Goal: Task Accomplishment & Management: Manage account settings

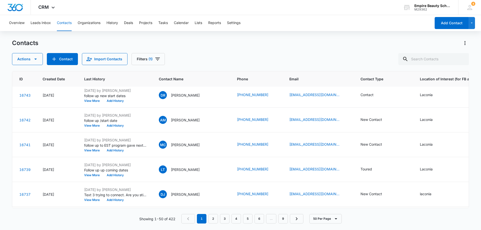
scroll to position [400, 18]
click at [115, 126] on button "Add History" at bounding box center [116, 125] width 24 height 3
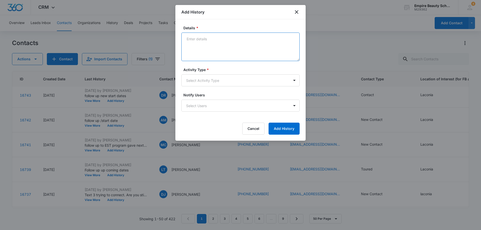
click at [196, 40] on textarea "Details *" at bounding box center [240, 47] width 118 height 29
click at [224, 50] on textarea "Responded in text that she would call me today" at bounding box center [240, 47] width 118 height 29
type textarea "Responded in text that she would call me today"
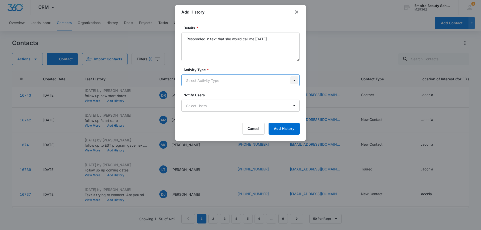
click at [294, 81] on body "CRM Apps Forms CRM Email Shop Payments POS Files Brand Settings Empire Beauty S…" at bounding box center [240, 115] width 481 height 230
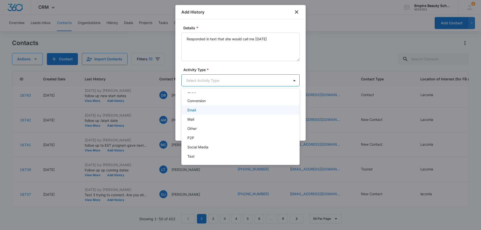
scroll to position [26, 0]
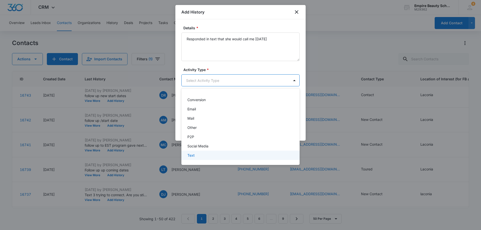
click at [205, 157] on div "Text" at bounding box center [239, 155] width 105 height 5
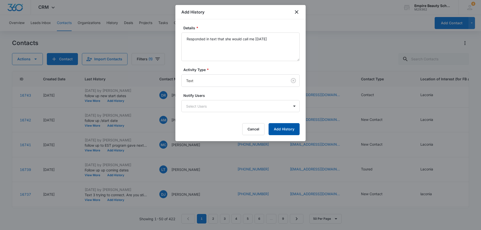
click at [288, 130] on button "Add History" at bounding box center [283, 129] width 31 height 12
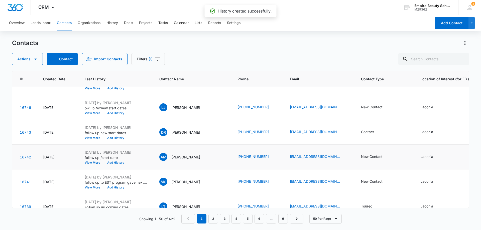
scroll to position [375, 18]
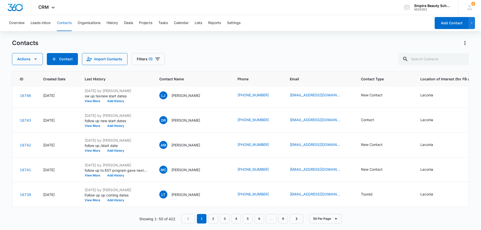
drag, startPoint x: 272, startPoint y: 122, endPoint x: 231, endPoint y: 49, distance: 83.8
click at [231, 49] on div "Contacts Actions Contact Import Contacts Filters (1)" at bounding box center [240, 52] width 457 height 26
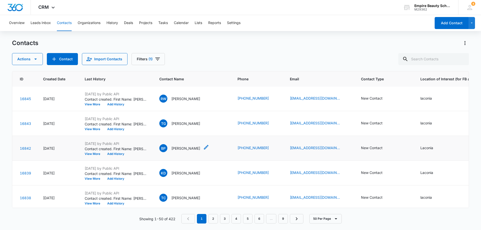
scroll to position [0, 18]
click at [97, 104] on button "View More" at bounding box center [94, 104] width 19 height 3
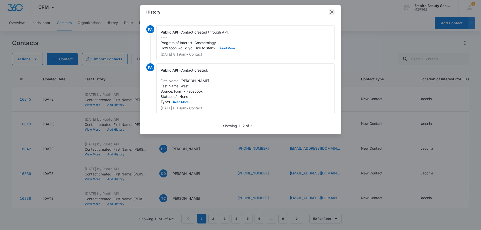
click at [332, 12] on icon "close" at bounding box center [332, 12] width 4 height 4
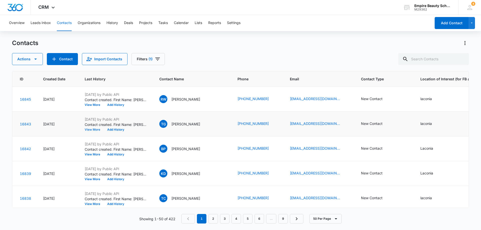
click at [91, 130] on button "View More" at bounding box center [94, 129] width 19 height 3
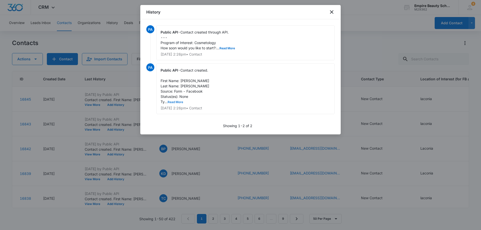
click at [176, 102] on button "Read More" at bounding box center [175, 102] width 16 height 3
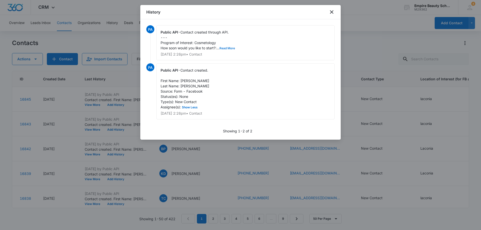
click at [227, 47] on button "Read More" at bounding box center [227, 48] width 16 height 3
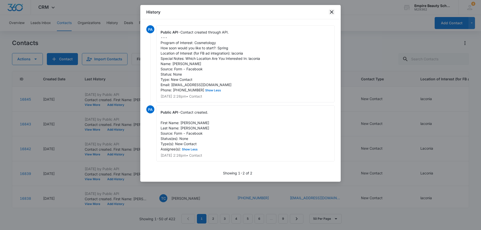
click at [332, 13] on icon "close" at bounding box center [332, 12] width 4 height 4
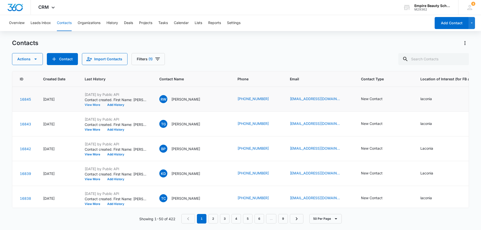
click at [93, 105] on button "View More" at bounding box center [94, 104] width 19 height 3
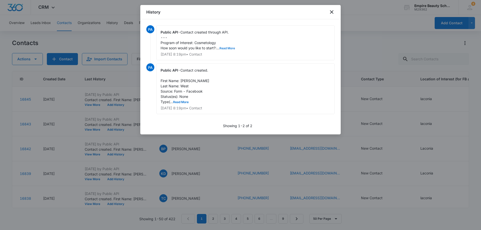
click at [230, 49] on button "Read More" at bounding box center [227, 48] width 16 height 3
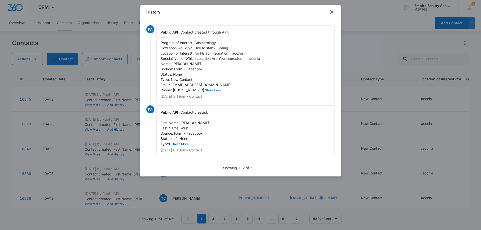
click at [331, 13] on icon "close" at bounding box center [331, 12] width 6 height 6
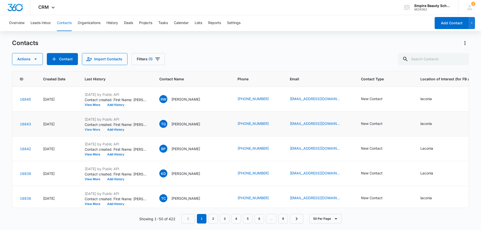
click at [90, 129] on button "View More" at bounding box center [94, 129] width 19 height 3
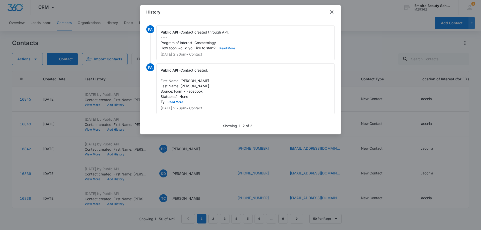
click at [224, 47] on button "Read More" at bounding box center [227, 48] width 16 height 3
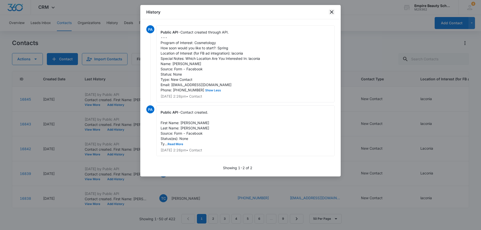
click at [332, 12] on icon "close" at bounding box center [331, 12] width 6 height 6
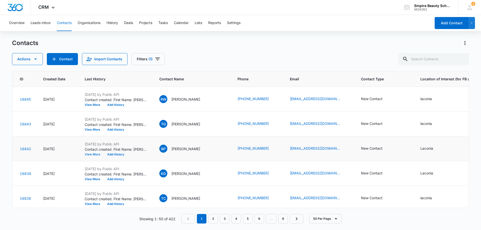
click at [95, 154] on button "View More" at bounding box center [94, 154] width 19 height 3
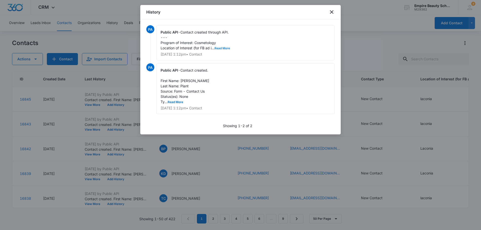
click at [224, 48] on button "Read More" at bounding box center [222, 48] width 16 height 3
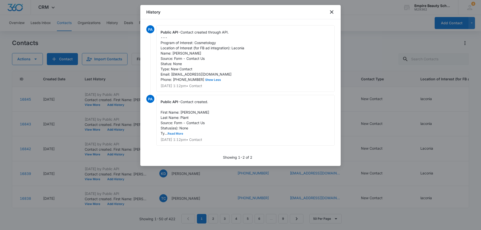
click at [177, 135] on button "Read More" at bounding box center [175, 133] width 16 height 3
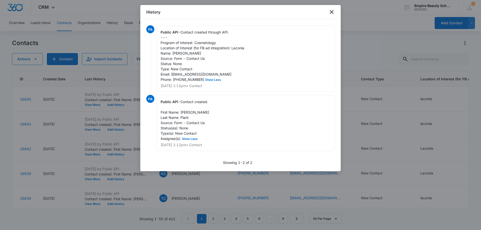
click at [331, 12] on icon "close" at bounding box center [332, 12] width 4 height 4
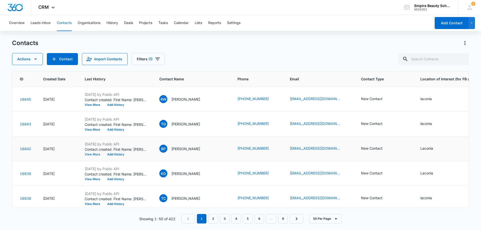
click at [94, 153] on button "View More" at bounding box center [94, 154] width 19 height 3
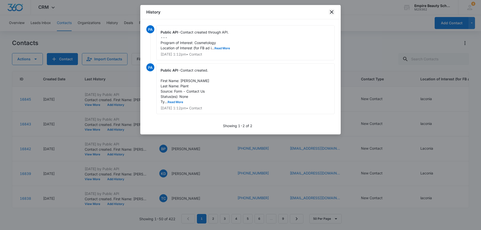
click at [333, 13] on icon "close" at bounding box center [331, 12] width 6 height 6
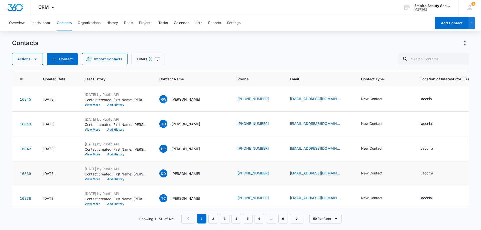
click at [96, 178] on button "View More" at bounding box center [94, 179] width 19 height 3
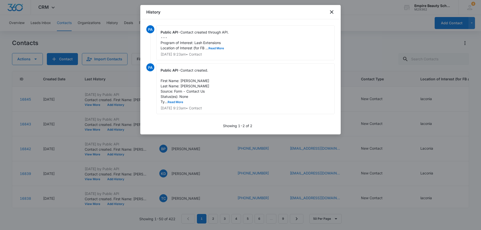
click at [219, 50] on div "Public API - Contact created through API. --- Program of Interest: Lash Extensi…" at bounding box center [245, 42] width 178 height 35
click at [218, 48] on button "Read More" at bounding box center [216, 48] width 16 height 3
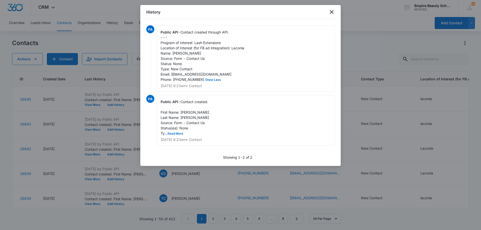
click at [332, 11] on icon "close" at bounding box center [331, 12] width 6 height 6
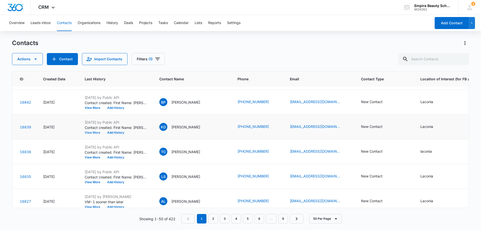
scroll to position [50, 18]
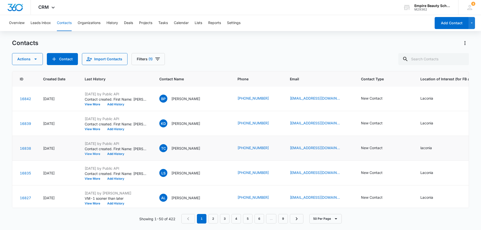
click at [94, 153] on button "View More" at bounding box center [94, 153] width 19 height 3
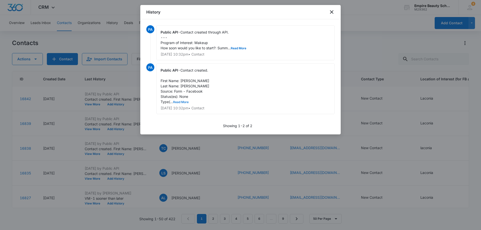
click at [184, 102] on button "Read More" at bounding box center [181, 102] width 16 height 3
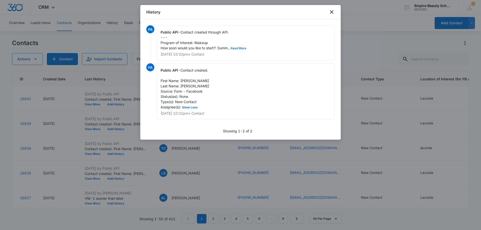
click at [240, 47] on button "Read More" at bounding box center [239, 48] width 16 height 3
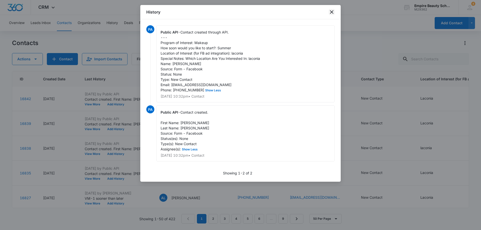
click at [331, 13] on icon "close" at bounding box center [331, 12] width 6 height 6
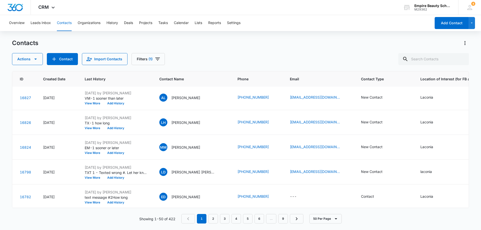
scroll to position [25, 18]
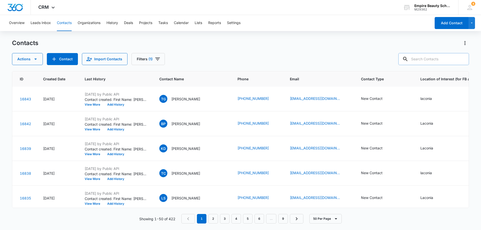
click at [418, 59] on input "text" at bounding box center [433, 59] width 71 height 12
type input "8147"
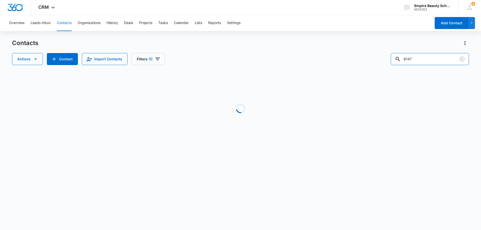
scroll to position [0, 18]
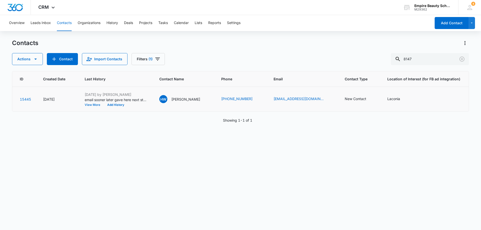
click at [91, 105] on button "View More" at bounding box center [94, 104] width 19 height 3
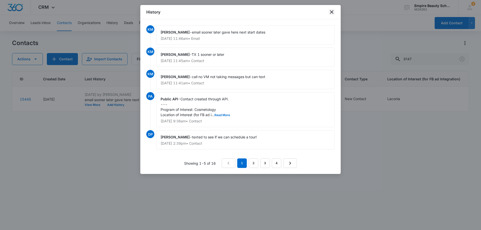
click at [332, 12] on icon "close" at bounding box center [332, 12] width 4 height 4
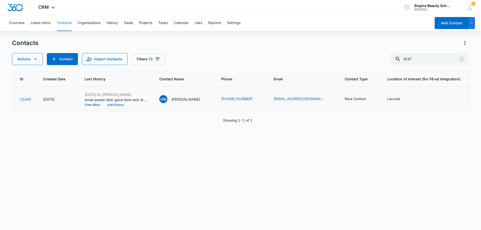
click at [110, 105] on button "Add History" at bounding box center [116, 104] width 24 height 3
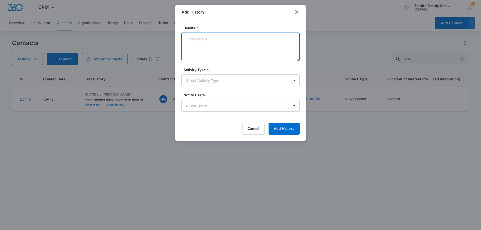
click at [195, 40] on textarea "Details *" at bounding box center [240, 47] width 118 height 29
type textarea "Returned Call left message"
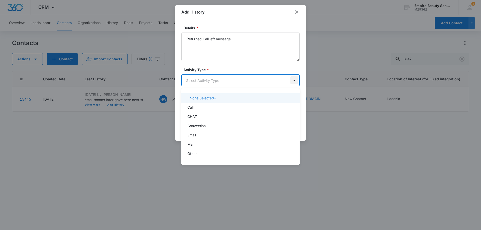
click at [294, 80] on body "CRM Apps Forms CRM Email Shop Payments POS Files Brand Settings Empire Beauty S…" at bounding box center [240, 115] width 481 height 230
click at [257, 109] on div "Call" at bounding box center [239, 107] width 105 height 5
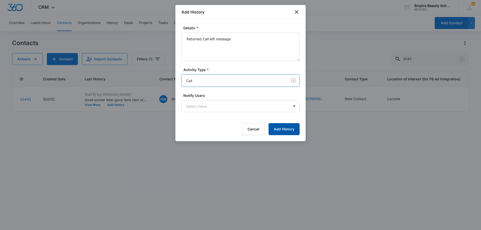
click at [283, 130] on button "Add History" at bounding box center [283, 129] width 31 height 12
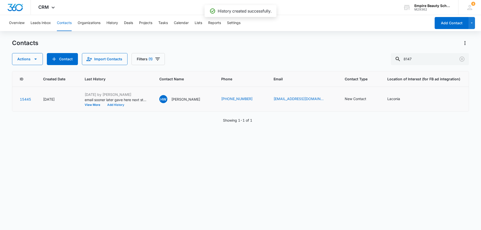
click at [119, 104] on button "Add History" at bounding box center [116, 104] width 24 height 3
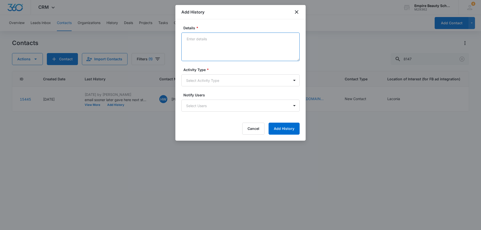
click at [199, 39] on textarea "Details *" at bounding box center [240, 47] width 118 height 29
click at [265, 39] on textarea "Text- returned call please call back at you earlist" at bounding box center [240, 47] width 118 height 29
click at [263, 40] on textarea "Text- returned call please call back at you earlist" at bounding box center [240, 47] width 118 height 29
click at [279, 38] on textarea "Text- returned call please call back at you earliest conveince" at bounding box center [240, 47] width 118 height 29
drag, startPoint x: 290, startPoint y: 40, endPoint x: 270, endPoint y: 41, distance: 19.5
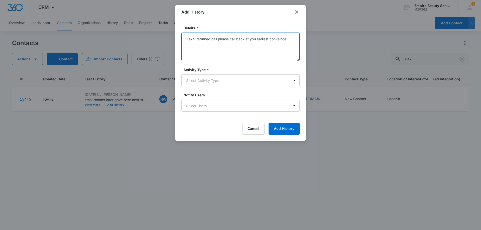
click at [270, 41] on textarea "Text- returned call please call back at you earliest conveince" at bounding box center [240, 47] width 118 height 29
click at [260, 53] on textarea "Text- returned call please call back at you earliest convenience" at bounding box center [240, 47] width 118 height 29
type textarea "Text- returned call please call back at you earliest convenience"
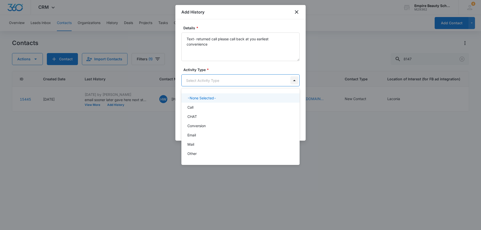
click at [294, 81] on body "CRM Apps Forms CRM Email Shop Payments POS Files Brand Settings Empire Beauty S…" at bounding box center [240, 115] width 481 height 230
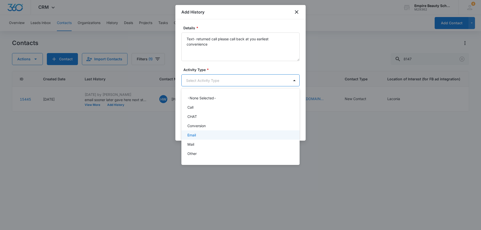
scroll to position [26, 0]
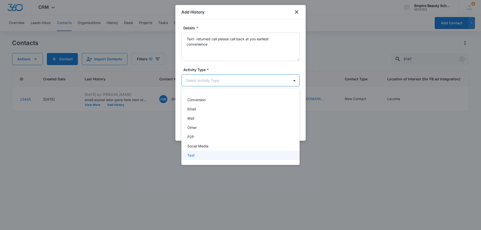
click at [239, 156] on div "Text" at bounding box center [239, 155] width 105 height 5
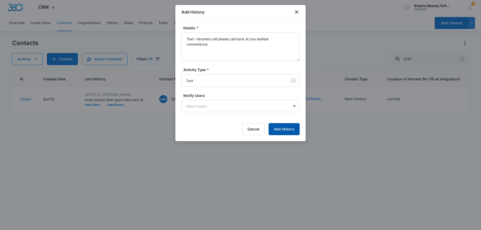
click at [284, 127] on button "Add History" at bounding box center [283, 129] width 31 height 12
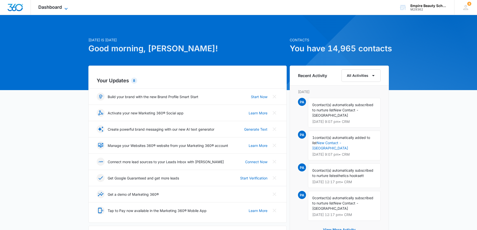
click at [50, 9] on span "Dashboard" at bounding box center [50, 7] width 24 height 5
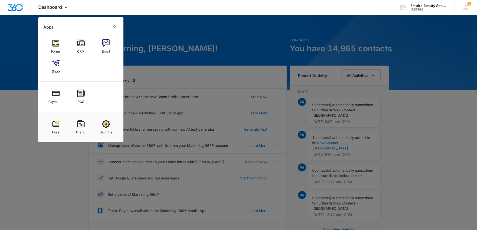
click at [80, 49] on div "CRM" at bounding box center [81, 50] width 8 height 7
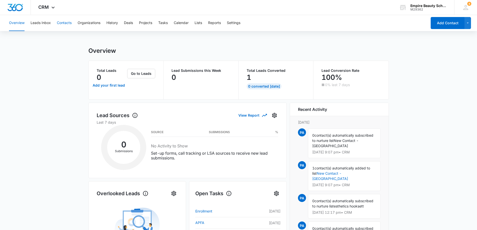
click at [67, 24] on button "Contacts" at bounding box center [64, 23] width 15 height 16
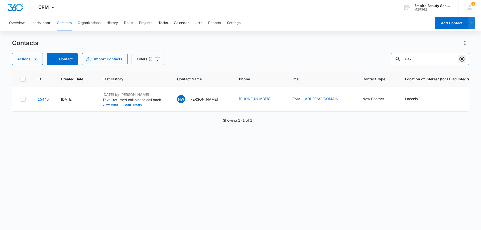
drag, startPoint x: 434, startPoint y: 59, endPoint x: 462, endPoint y: 63, distance: 28.8
click at [462, 63] on div "8147" at bounding box center [429, 59] width 78 height 12
click at [461, 60] on icon "Clear" at bounding box center [462, 59] width 6 height 6
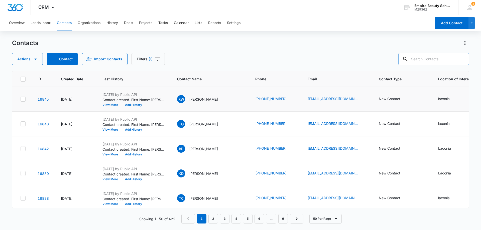
click at [115, 105] on button "View More" at bounding box center [111, 104] width 19 height 3
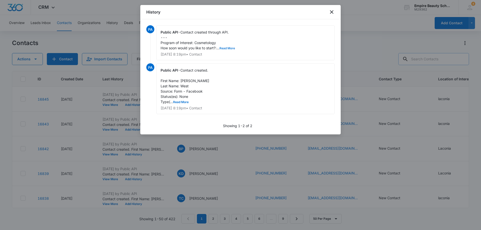
click at [228, 48] on button "Read More" at bounding box center [227, 48] width 16 height 3
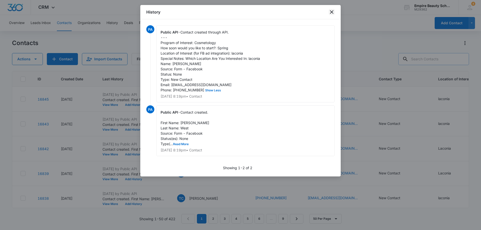
click at [332, 11] on icon "close" at bounding box center [332, 12] width 4 height 4
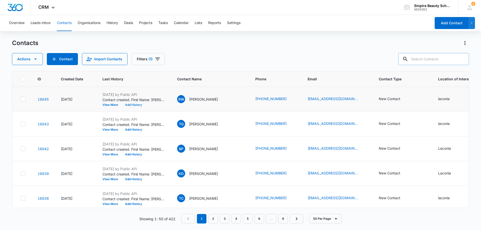
click at [127, 105] on button "Add History" at bounding box center [133, 104] width 24 height 3
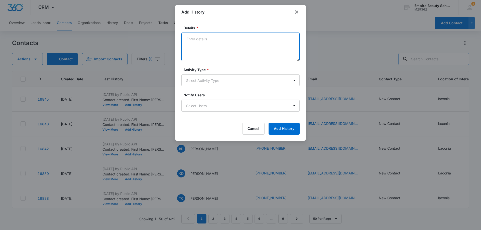
click at [194, 39] on textarea "Details *" at bounding box center [240, 47] width 118 height 29
type textarea "Call # 1 sooner or later"
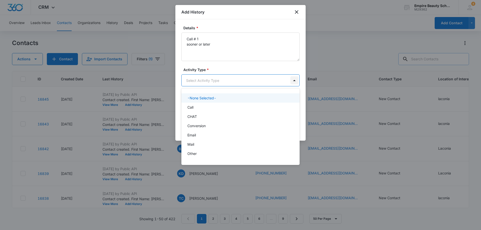
click at [294, 80] on body "CRM Apps Forms CRM Email Shop Payments POS Files Brand Settings Empire Beauty S…" at bounding box center [240, 115] width 481 height 230
click at [260, 105] on div "Call" at bounding box center [239, 107] width 105 height 5
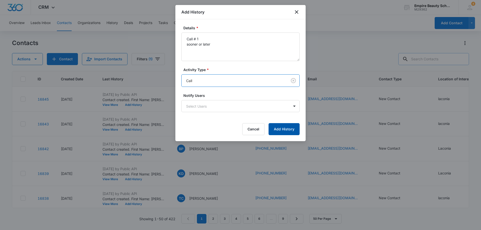
click at [283, 130] on button "Add History" at bounding box center [283, 129] width 31 height 12
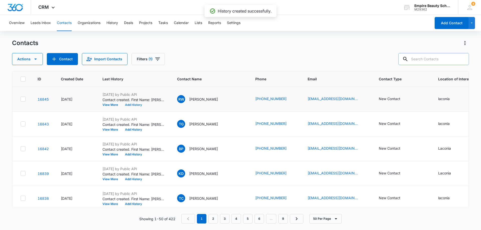
click at [134, 105] on button "Add History" at bounding box center [133, 104] width 24 height 3
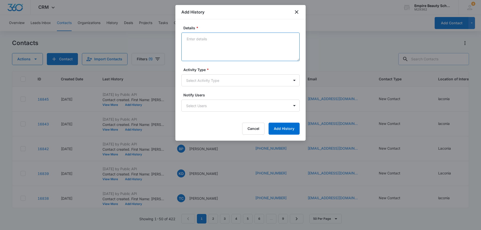
click at [196, 40] on textarea "Details *" at bounding box center [240, 47] width 118 height 29
type textarea "Tx-1 Sooner or Later"
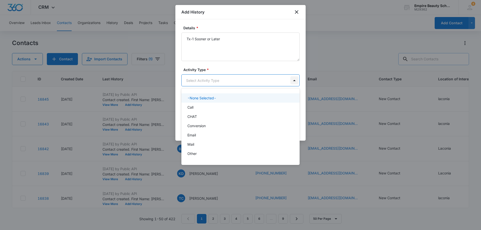
click at [295, 80] on body "CRM Apps Forms CRM Email Shop Payments POS Files Brand Settings Empire Beauty S…" at bounding box center [240, 115] width 481 height 230
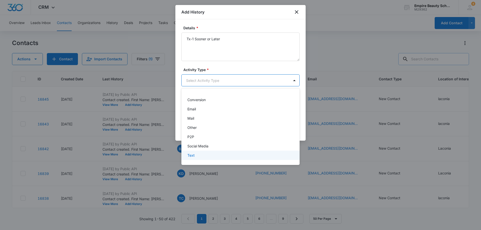
click at [229, 153] on div "Text" at bounding box center [239, 155] width 105 height 5
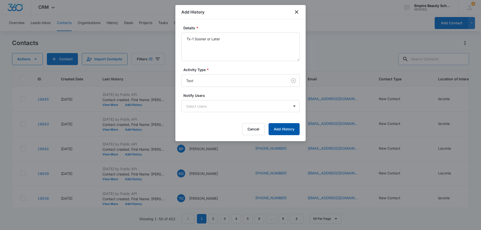
click at [284, 131] on button "Add History" at bounding box center [283, 129] width 31 height 12
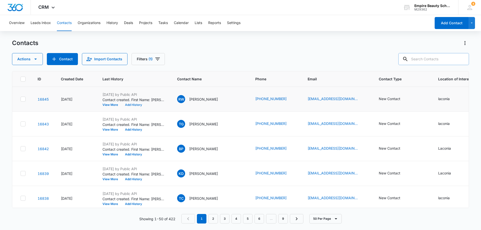
click at [132, 105] on button "Add History" at bounding box center [133, 104] width 24 height 3
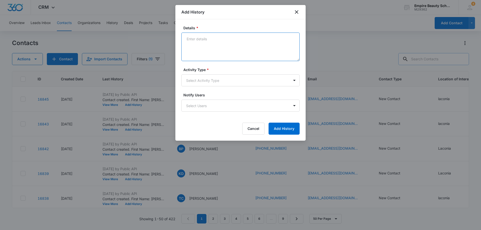
click at [196, 39] on textarea "Details *" at bounding box center [240, 47] width 118 height 29
type textarea "EM#1 sooner or later"
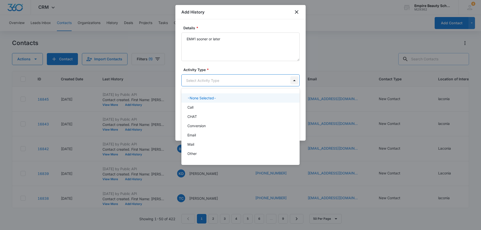
click at [292, 80] on body "CRM Apps Forms CRM Email Shop Payments POS Files Brand Settings Empire Beauty S…" at bounding box center [240, 115] width 481 height 230
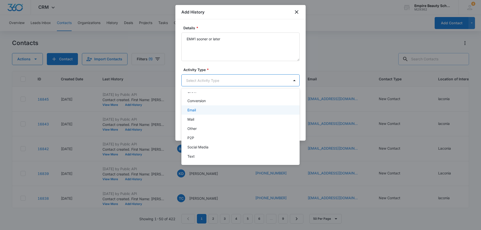
click at [252, 112] on div "Email" at bounding box center [239, 109] width 105 height 5
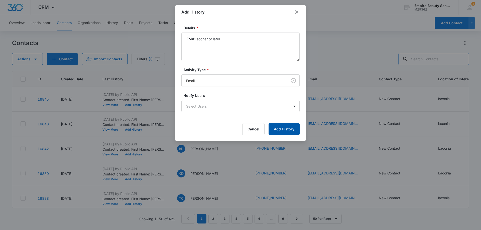
click at [282, 128] on button "Add History" at bounding box center [283, 129] width 31 height 12
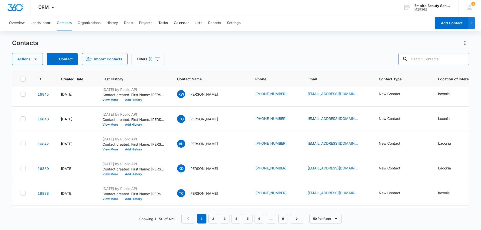
scroll to position [0, 0]
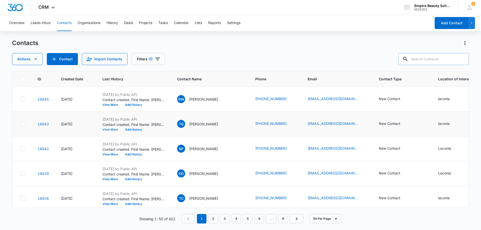
click at [113, 130] on button "View More" at bounding box center [111, 129] width 19 height 3
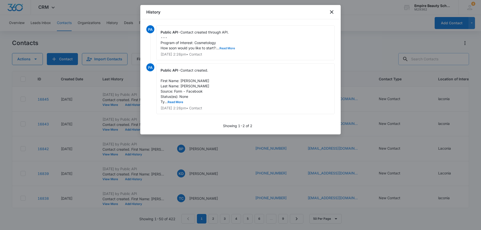
click at [230, 49] on button "Read More" at bounding box center [227, 48] width 16 height 3
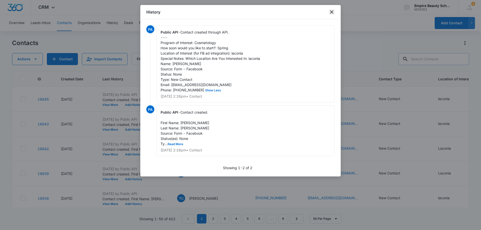
click at [332, 11] on icon "close" at bounding box center [331, 12] width 6 height 6
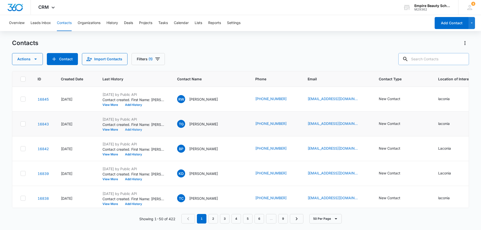
click at [136, 129] on button "Add History" at bounding box center [133, 129] width 24 height 3
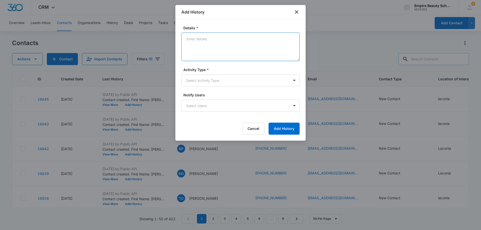
click at [204, 39] on textarea "Details *" at bounding box center [240, 47] width 118 height 29
type textarea "Call -1 sooner or later"
click at [294, 79] on body "CRM Apps Forms CRM Email Shop Payments POS Files Brand Settings Empire Beauty S…" at bounding box center [240, 115] width 481 height 230
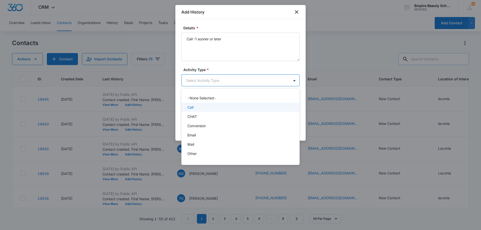
click at [236, 105] on div "Call" at bounding box center [239, 107] width 105 height 5
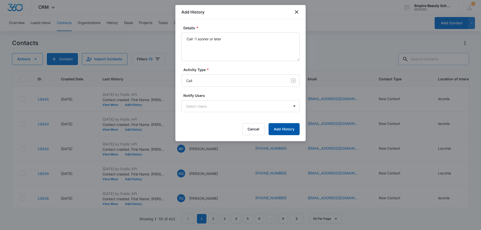
click at [284, 130] on button "Add History" at bounding box center [283, 129] width 31 height 12
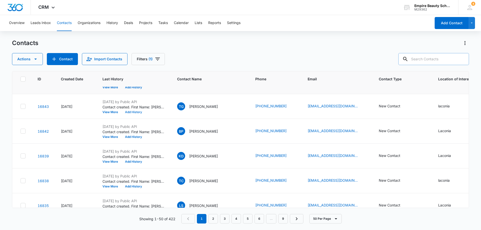
scroll to position [25, 0]
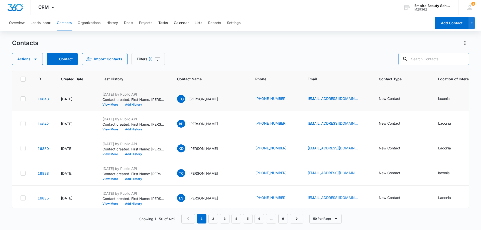
click at [130, 105] on button "Add History" at bounding box center [133, 104] width 24 height 3
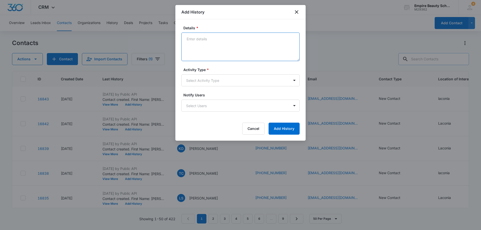
click at [198, 38] on textarea "Details *" at bounding box center [240, 47] width 118 height 29
type textarea "TX-1 sooner or later"
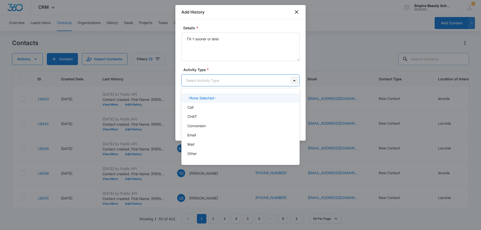
click at [293, 81] on body "CRM Apps Forms CRM Email Shop Payments POS Files Brand Settings Empire Beauty S…" at bounding box center [240, 115] width 481 height 230
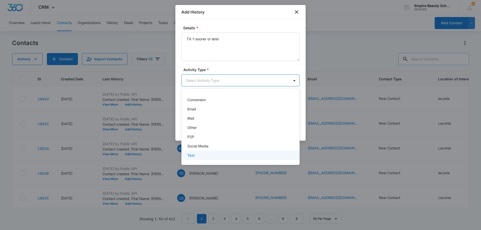
click at [229, 156] on div "Text" at bounding box center [239, 155] width 105 height 5
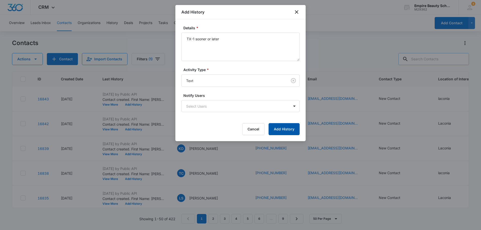
click at [280, 127] on button "Add History" at bounding box center [283, 129] width 31 height 12
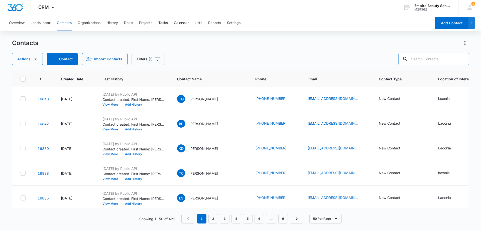
drag, startPoint x: 323, startPoint y: 98, endPoint x: 340, endPoint y: 62, distance: 40.0
click at [340, 62] on div "Actions Contact Import Contacts Filters (1)" at bounding box center [240, 59] width 457 height 12
click at [137, 105] on button "Add History" at bounding box center [133, 104] width 24 height 3
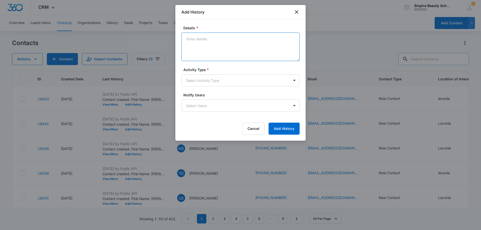
click at [192, 40] on textarea "Details *" at bounding box center [240, 47] width 118 height 29
type textarea "EM-1 Sooner or later"
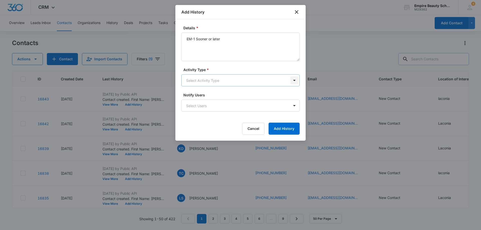
click at [294, 79] on body "CRM Apps Forms CRM Email Shop Payments POS Files Brand Settings Empire Beauty S…" at bounding box center [240, 115] width 481 height 230
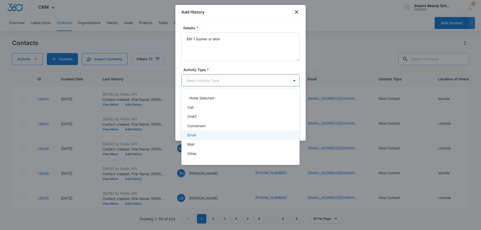
click at [226, 136] on div "Email" at bounding box center [239, 134] width 105 height 5
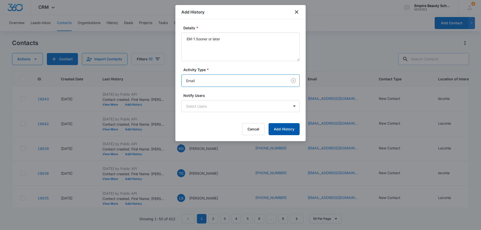
click at [281, 127] on button "Add History" at bounding box center [283, 129] width 31 height 12
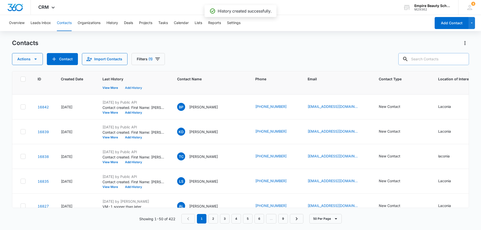
scroll to position [50, 0]
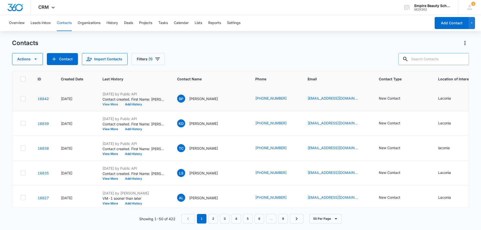
click at [113, 105] on button "View More" at bounding box center [111, 104] width 19 height 3
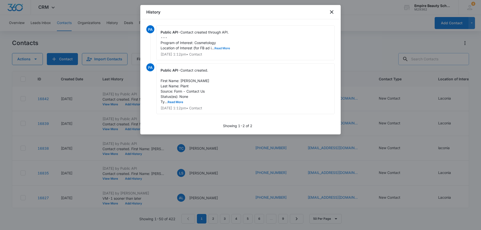
click at [228, 49] on button "Read More" at bounding box center [222, 48] width 16 height 3
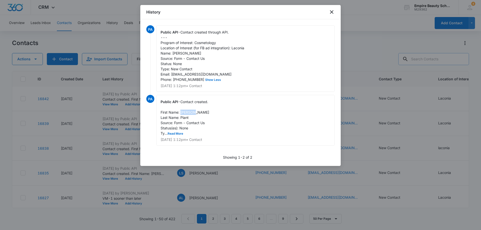
drag, startPoint x: 180, startPoint y: 117, endPoint x: 208, endPoint y: 119, distance: 27.9
click at [208, 119] on div "Public API - Contact created. First Name: Bridget Last Name: Plant Source: Form…" at bounding box center [245, 120] width 178 height 51
click at [313, 16] on div "History" at bounding box center [240, 12] width 200 height 14
